Goal: Information Seeking & Learning: Learn about a topic

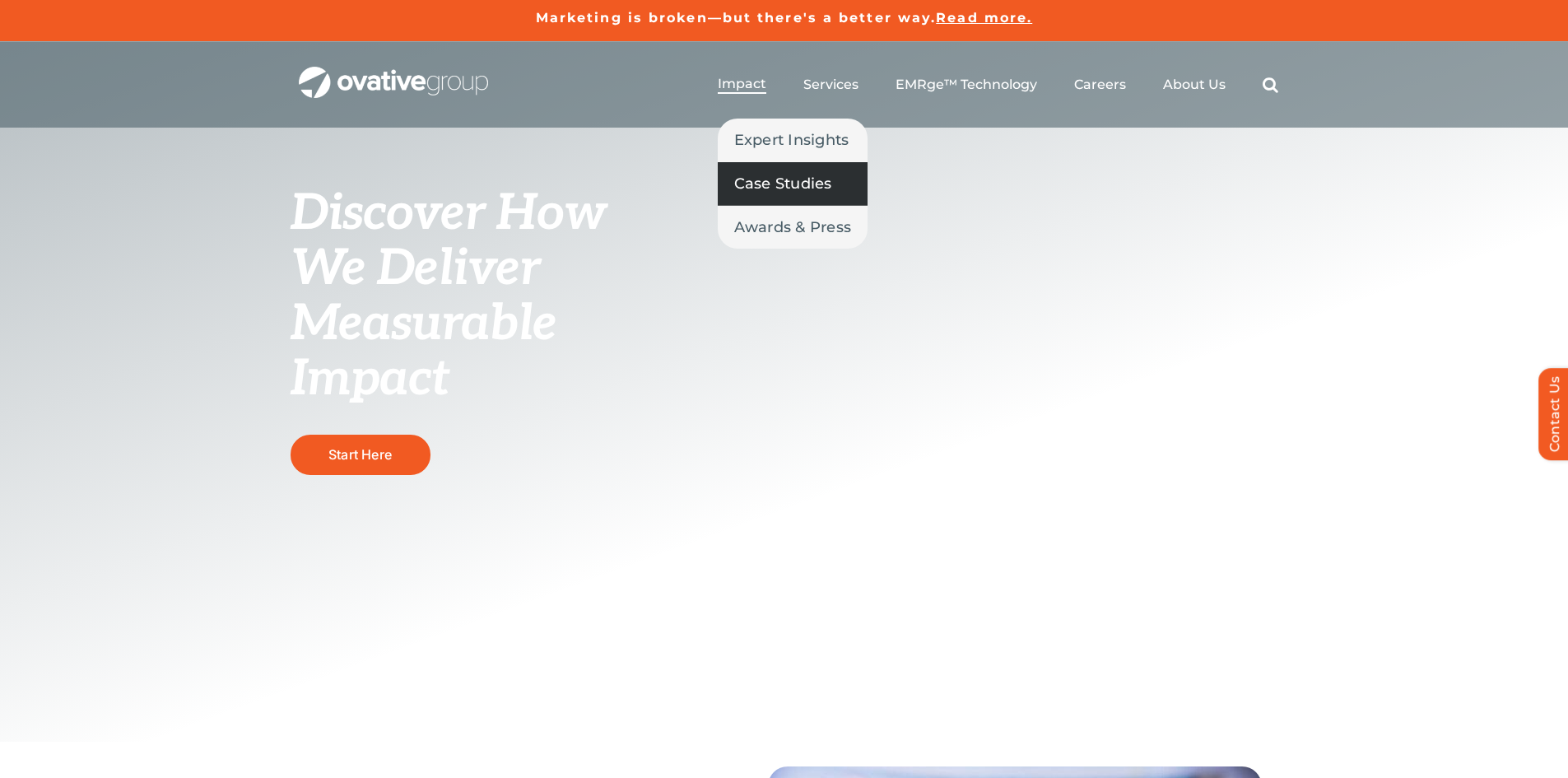
click at [767, 178] on span "Case Studies" at bounding box center [784, 183] width 98 height 23
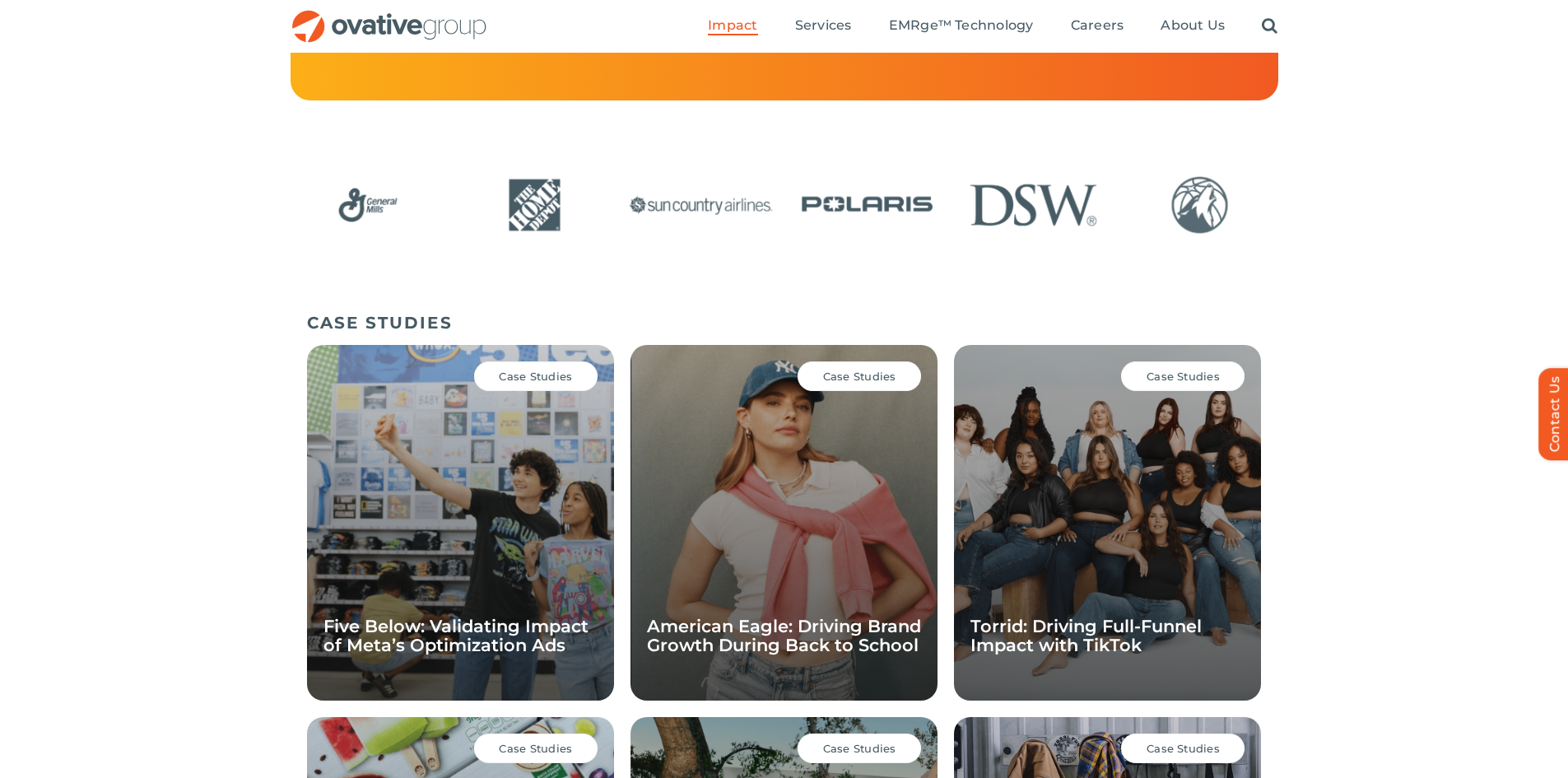
scroll to position [194, 0]
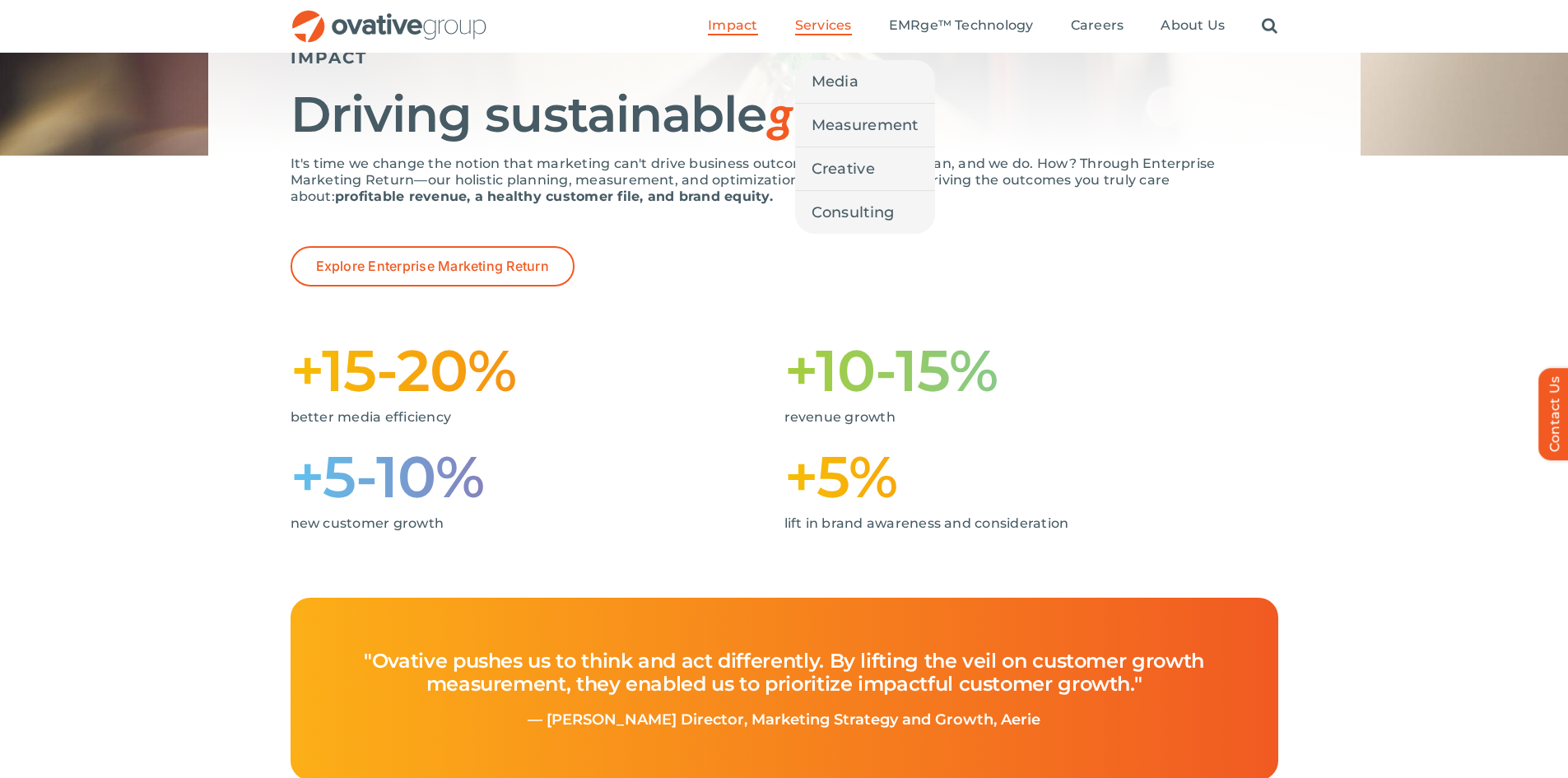
click at [851, 22] on span "Services" at bounding box center [823, 25] width 57 height 16
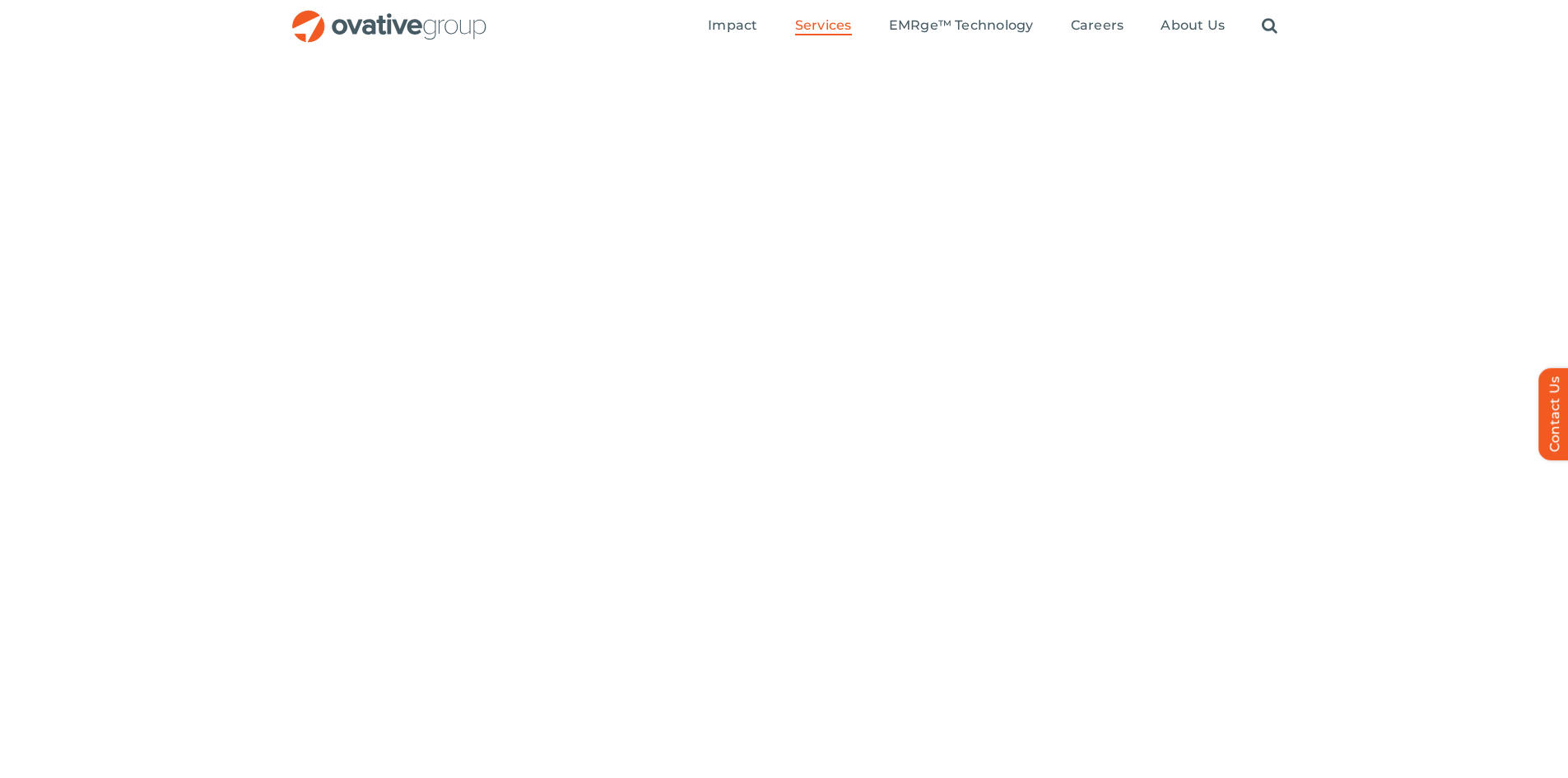
scroll to position [4082, 0]
